Goal: Transaction & Acquisition: Purchase product/service

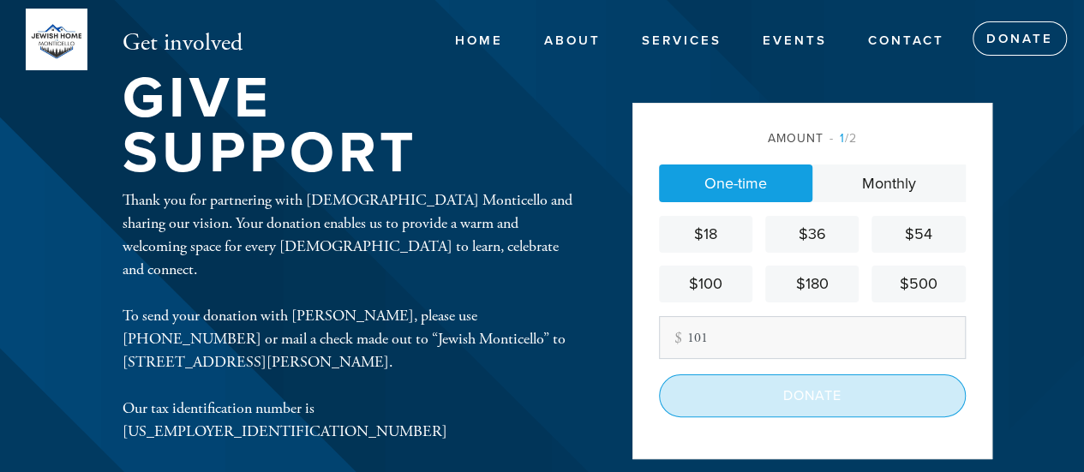
type input "101"
click at [794, 395] on input "Donate" at bounding box center [812, 395] width 307 height 43
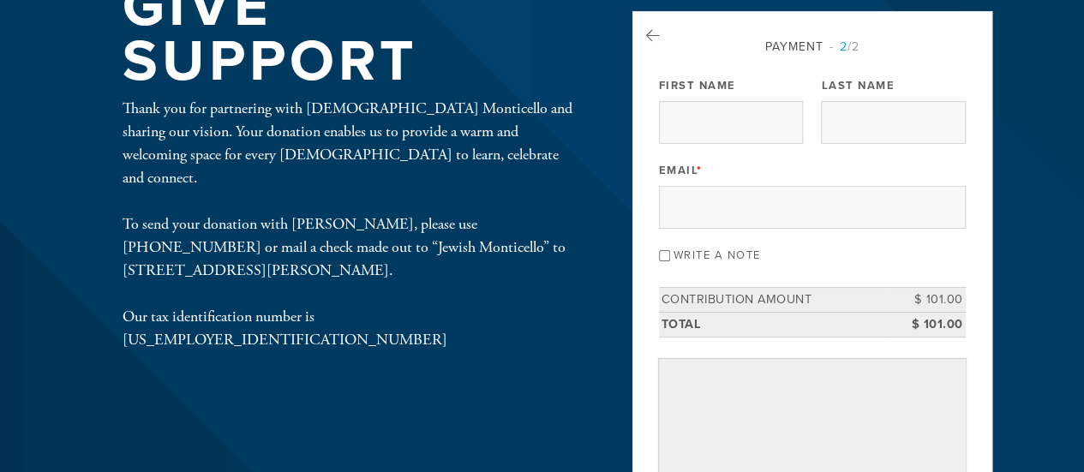
scroll to position [93, 0]
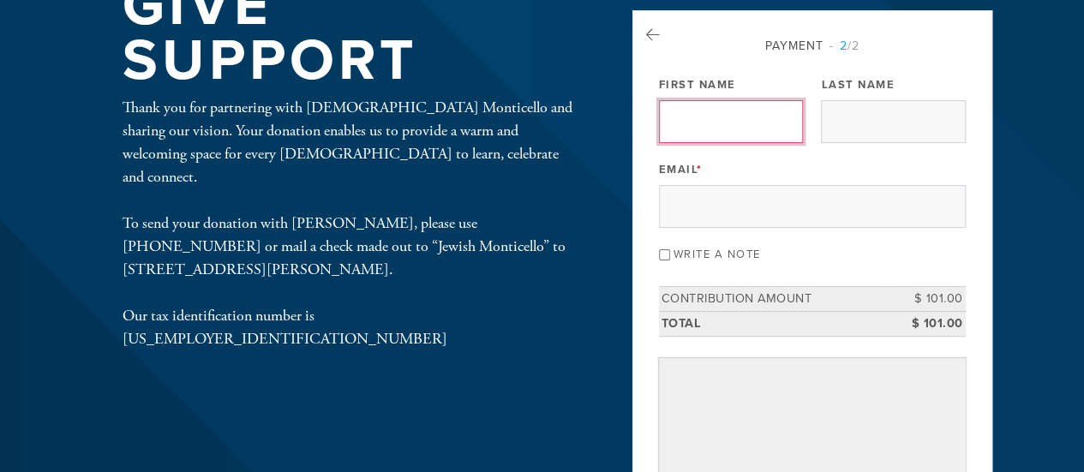
click at [761, 110] on input "First Name" at bounding box center [731, 121] width 144 height 43
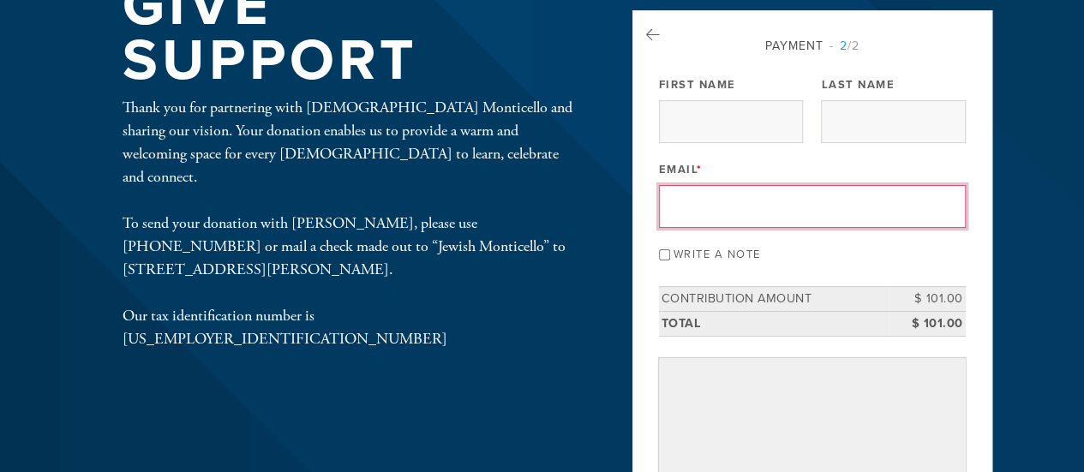
click at [670, 209] on input "Email *" at bounding box center [812, 206] width 307 height 43
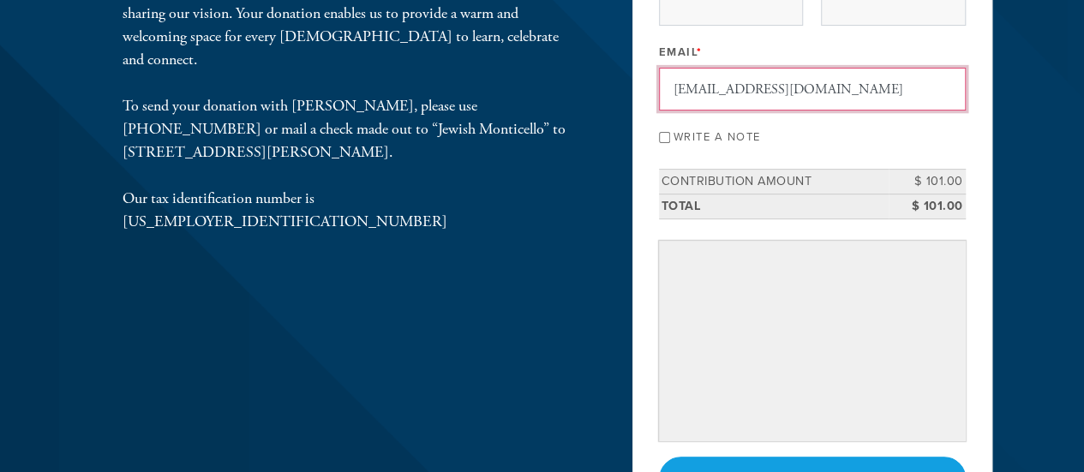
scroll to position [248, 0]
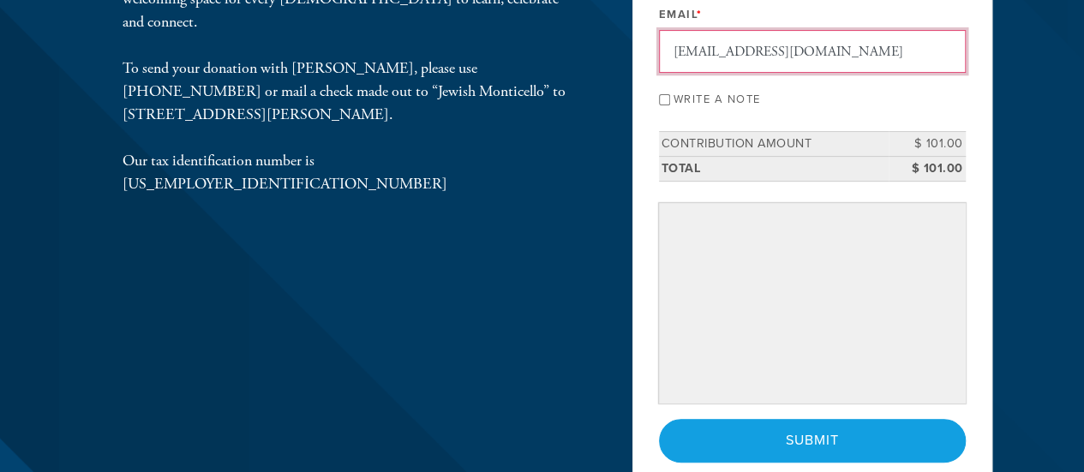
type input "[EMAIL_ADDRESS][DOMAIN_NAME]"
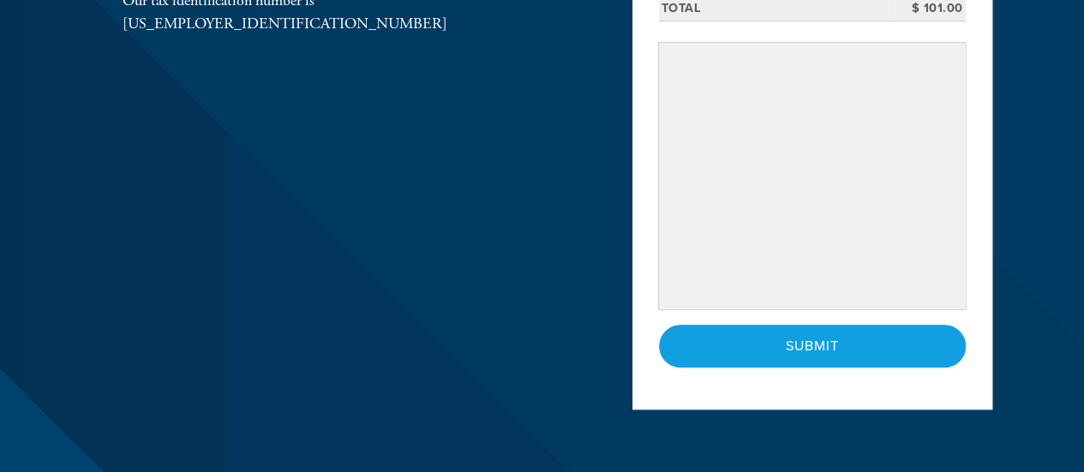
scroll to position [409, 0]
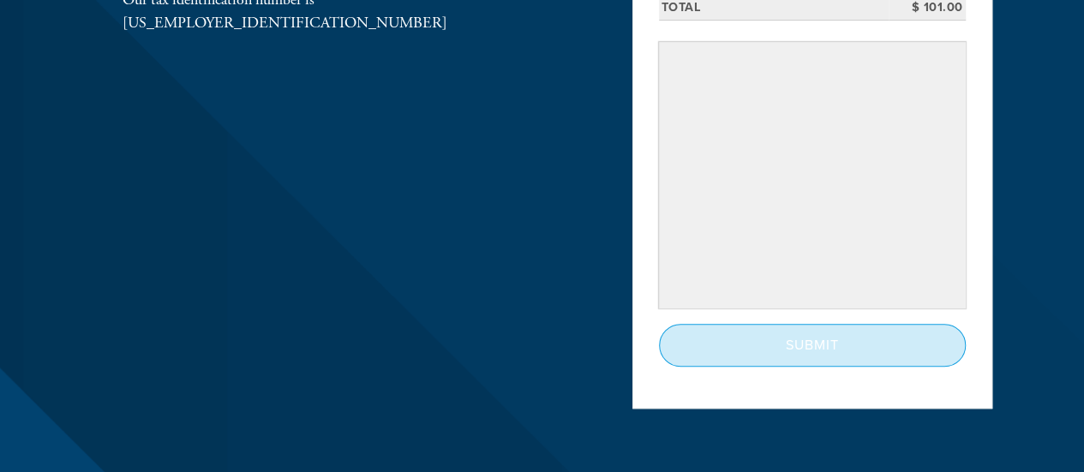
click at [805, 345] on input "Submit" at bounding box center [812, 345] width 307 height 43
